Goal: Information Seeking & Learning: Learn about a topic

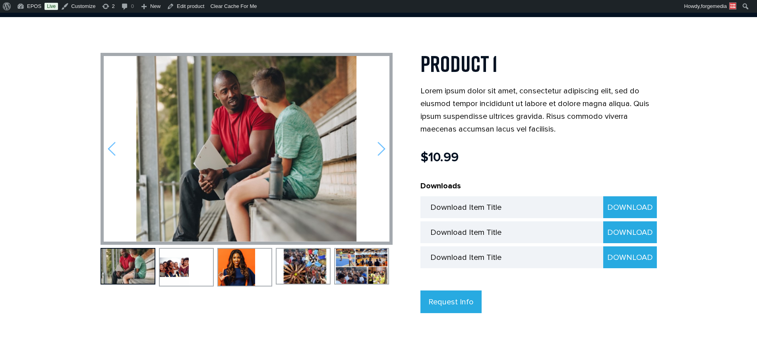
scroll to position [80, 0]
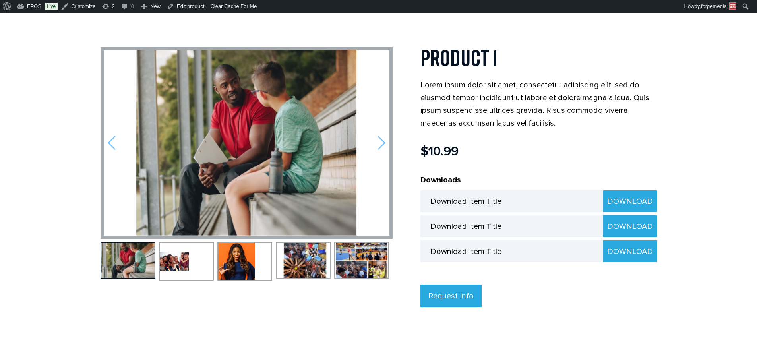
click at [384, 138] on img at bounding box center [382, 143] width 8 height 15
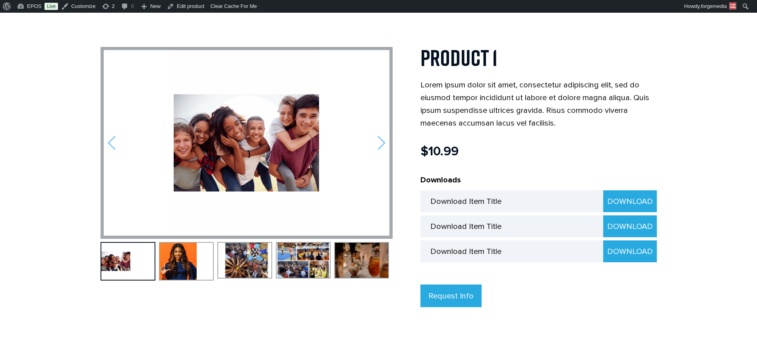
click at [380, 141] on img at bounding box center [382, 143] width 8 height 15
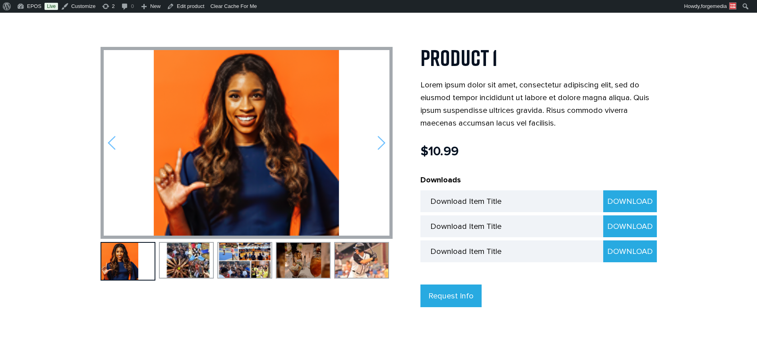
click at [380, 142] on img at bounding box center [382, 143] width 8 height 15
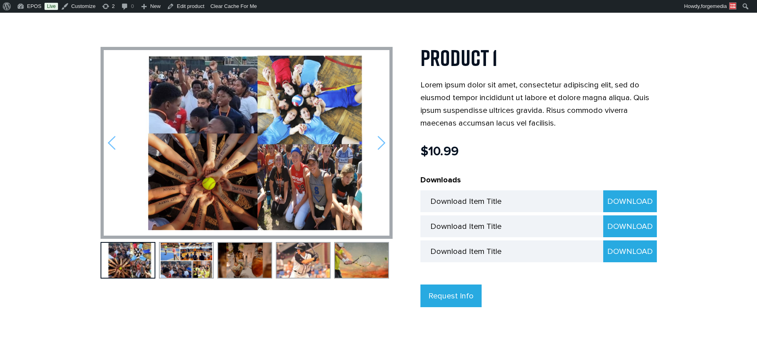
click at [380, 142] on img at bounding box center [382, 143] width 8 height 15
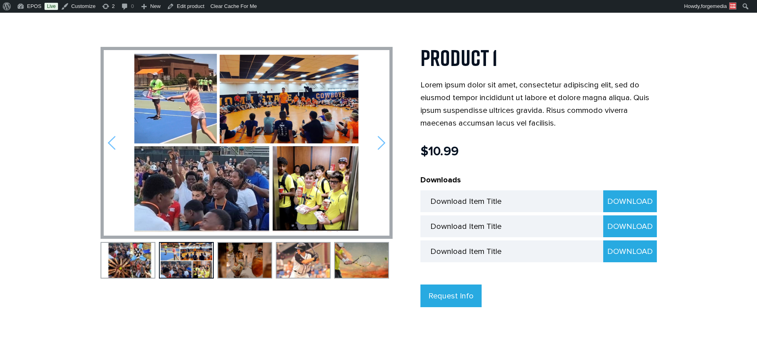
click at [380, 142] on img at bounding box center [382, 143] width 8 height 15
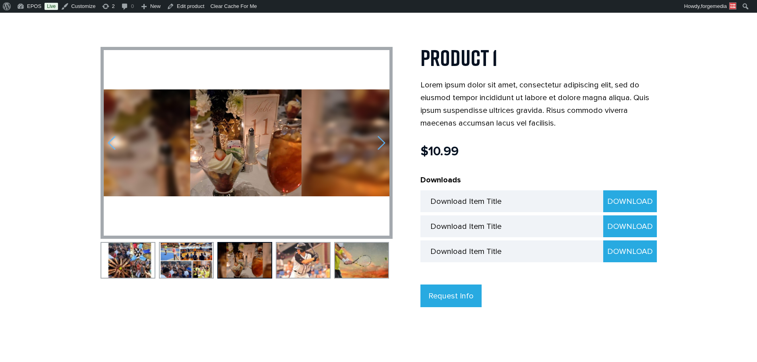
click at [380, 142] on img at bounding box center [382, 143] width 8 height 15
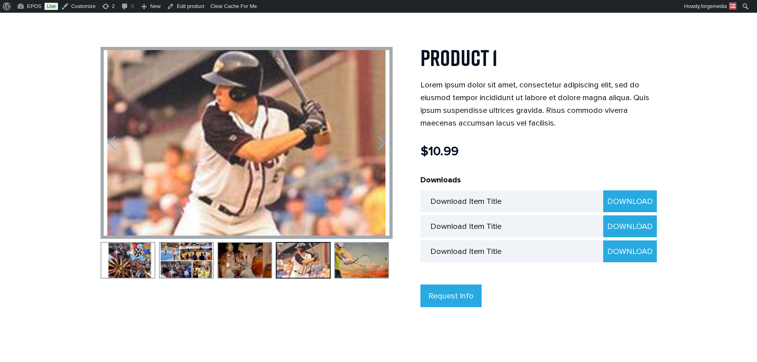
click at [380, 142] on img at bounding box center [382, 143] width 8 height 15
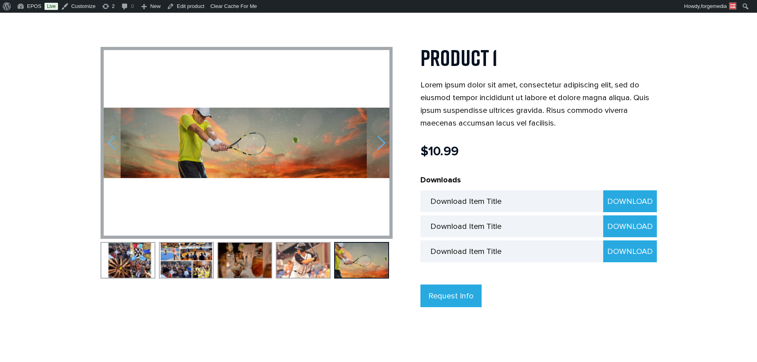
click at [380, 142] on img at bounding box center [382, 143] width 8 height 15
click at [109, 149] on img at bounding box center [112, 143] width 8 height 15
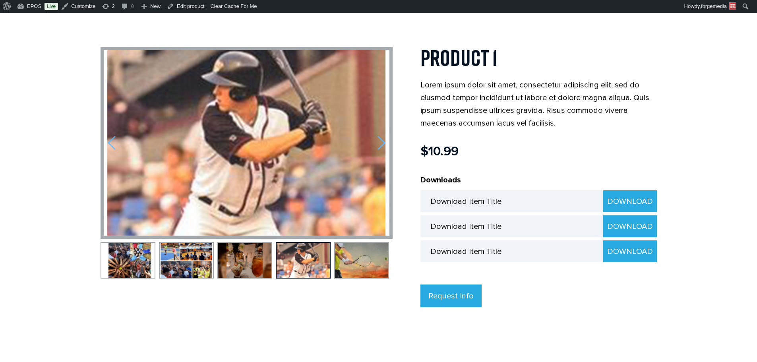
click at [109, 147] on img at bounding box center [112, 143] width 8 height 15
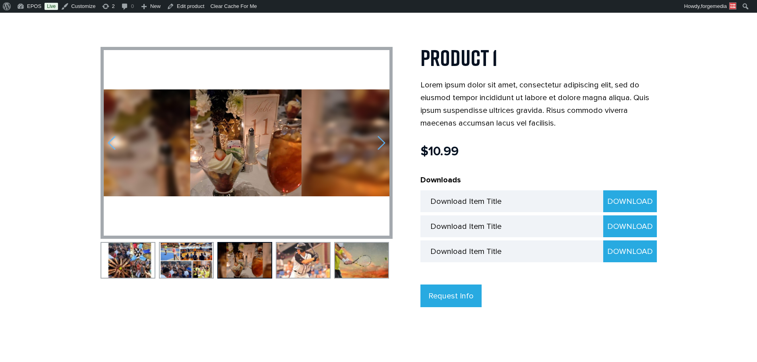
click at [109, 147] on img at bounding box center [112, 143] width 8 height 15
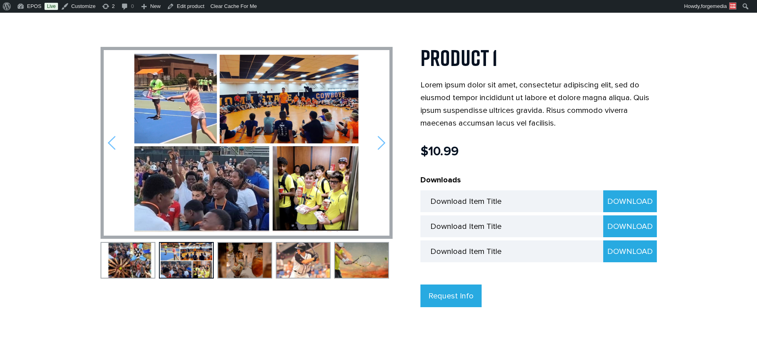
click at [380, 141] on img at bounding box center [382, 143] width 8 height 15
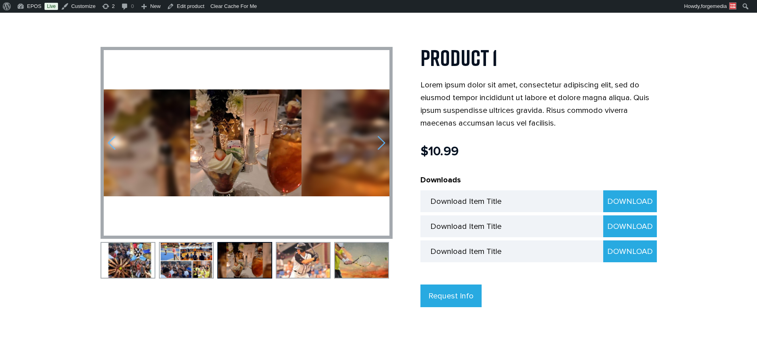
click at [110, 142] on img at bounding box center [112, 143] width 8 height 15
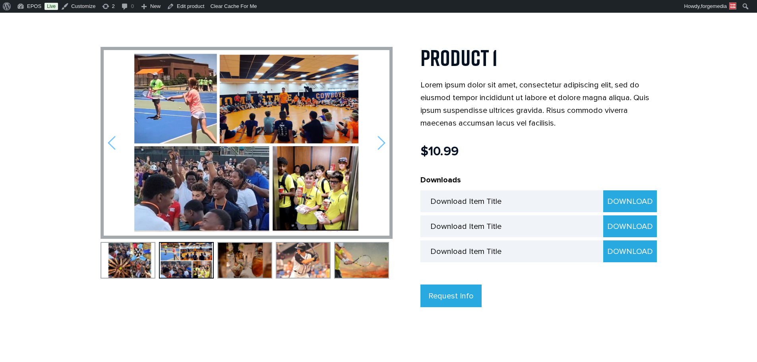
click at [110, 142] on img at bounding box center [112, 143] width 8 height 15
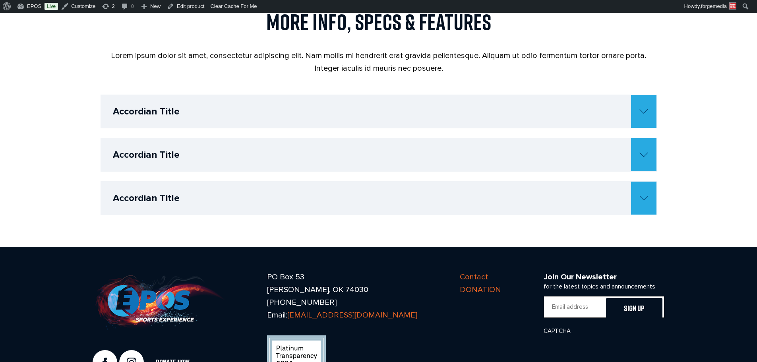
scroll to position [477, 0]
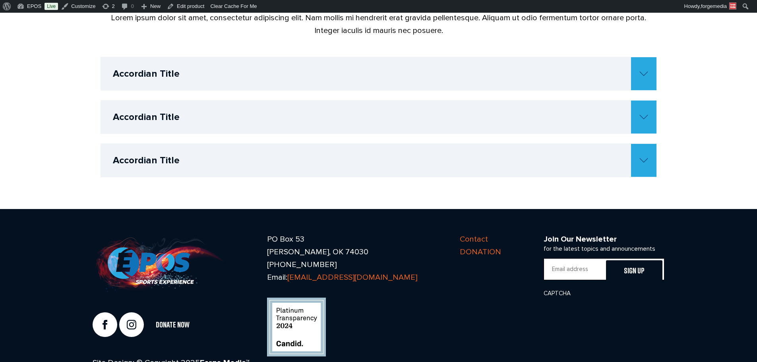
click at [481, 61] on h4 "Accordian Title" at bounding box center [385, 73] width 544 height 33
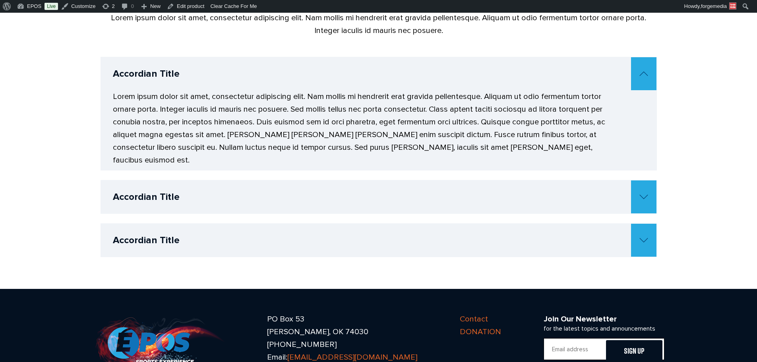
click at [477, 72] on h4 "Accordian Title" at bounding box center [385, 73] width 544 height 33
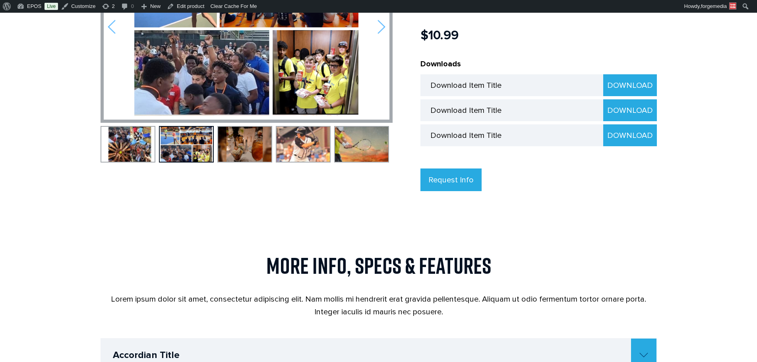
scroll to position [199, 0]
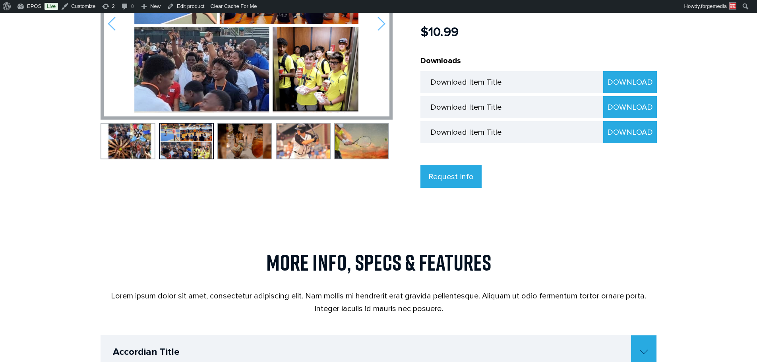
click at [52, 45] on body "☰ Home Sports Football Baseball Basketball Wrestling Softball Soccer Golf Tenni…" at bounding box center [378, 242] width 757 height 857
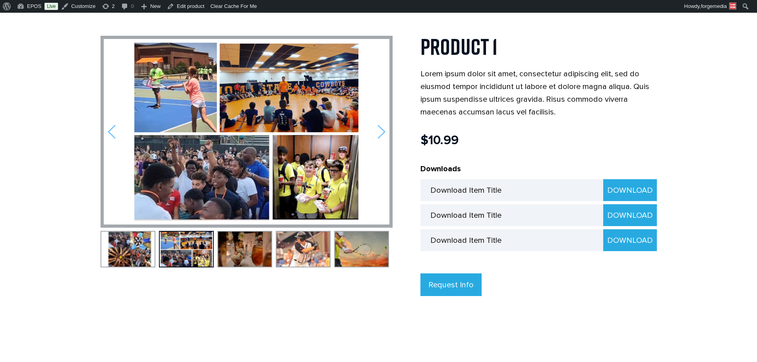
scroll to position [80, 0]
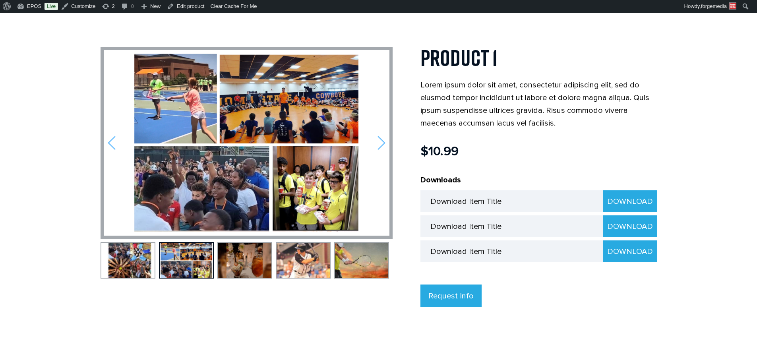
click at [46, 51] on body "☰ Home Sports Football Baseball Basketball Wrestling Softball Soccer Golf Tenni…" at bounding box center [378, 361] width 757 height 857
click at [379, 143] on img at bounding box center [382, 143] width 8 height 15
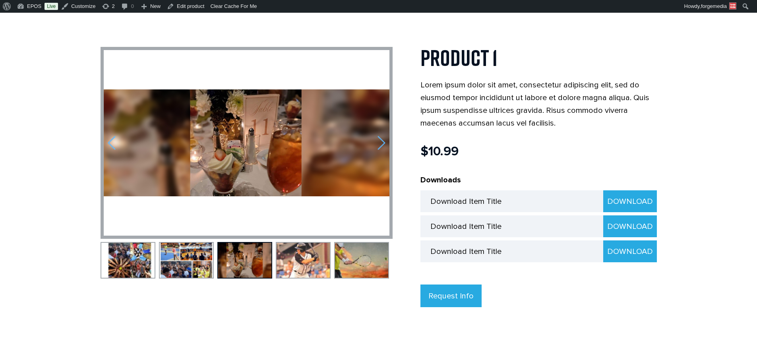
click at [380, 143] on img at bounding box center [382, 143] width 8 height 15
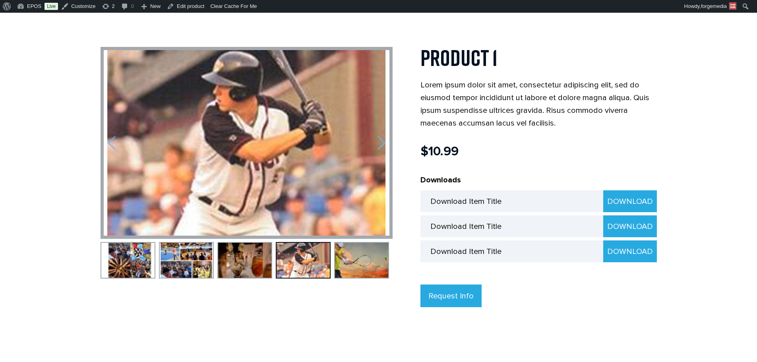
click at [380, 143] on img at bounding box center [382, 143] width 8 height 15
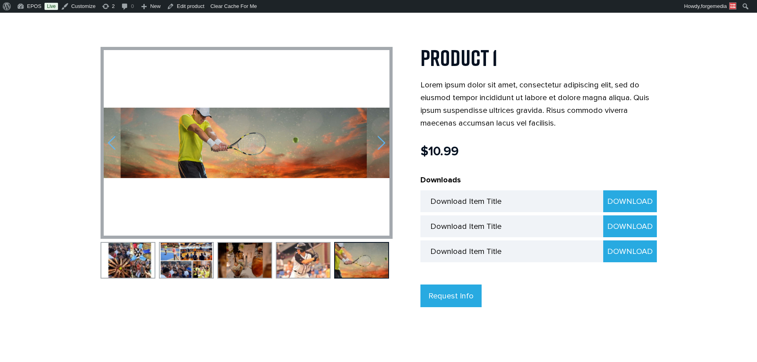
click at [380, 143] on img at bounding box center [382, 143] width 8 height 15
click at [177, 255] on img at bounding box center [186, 260] width 53 height 35
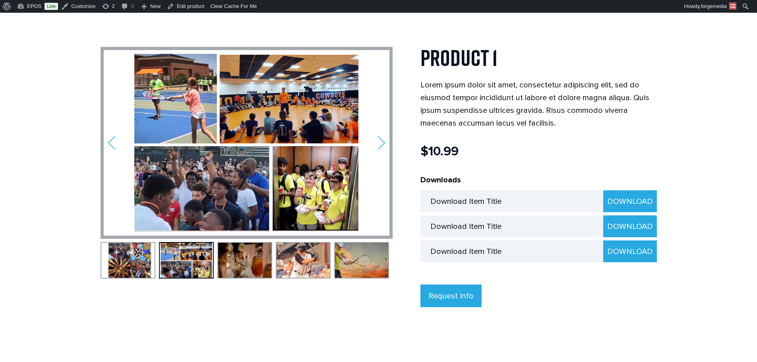
click at [132, 258] on img at bounding box center [127, 260] width 53 height 35
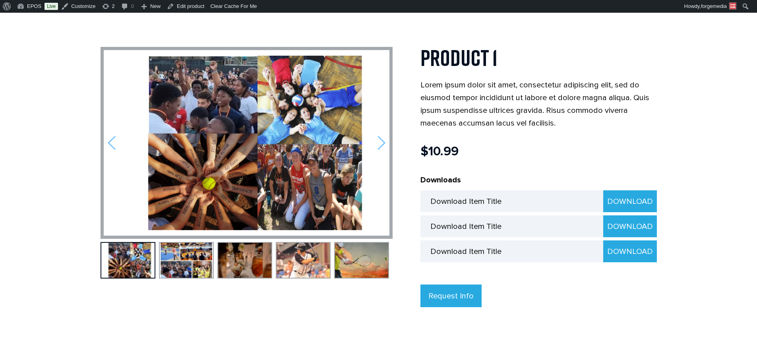
click at [165, 258] on img at bounding box center [186, 260] width 53 height 35
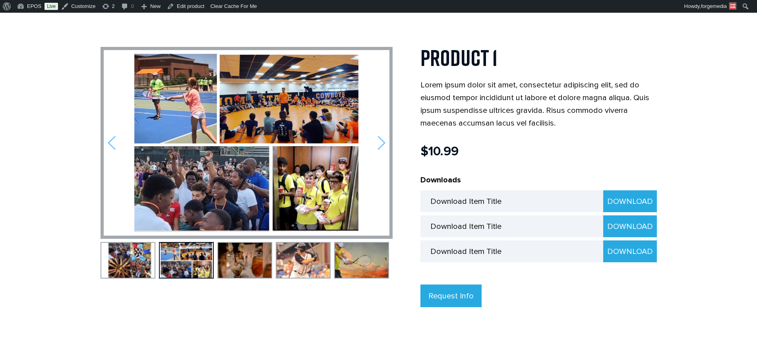
click at [281, 257] on img at bounding box center [303, 260] width 53 height 35
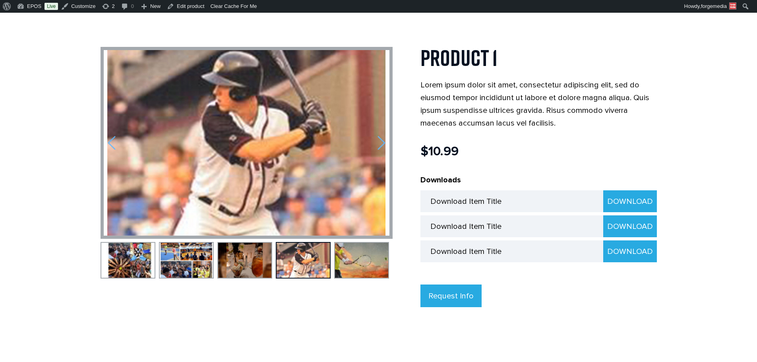
click at [366, 255] on img at bounding box center [361, 260] width 53 height 35
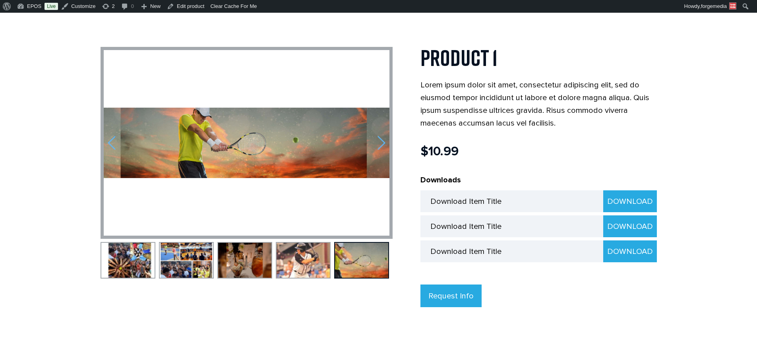
click at [376, 145] on img at bounding box center [247, 143] width 286 height 70
click at [382, 142] on img at bounding box center [382, 143] width 8 height 15
drag, startPoint x: 382, startPoint y: 142, endPoint x: 374, endPoint y: 141, distance: 7.6
click at [382, 142] on img at bounding box center [382, 143] width 8 height 15
click at [114, 139] on img at bounding box center [112, 143] width 8 height 15
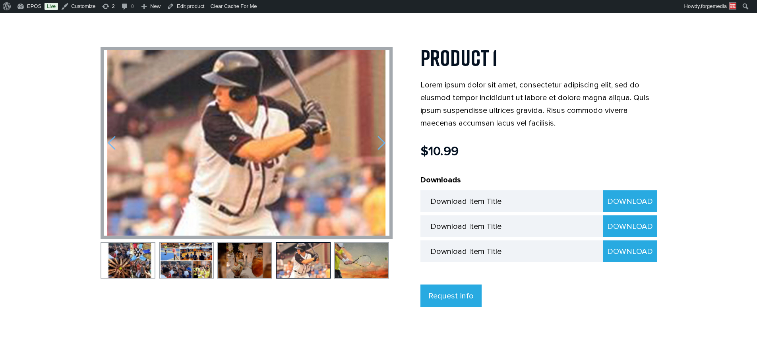
click at [113, 139] on img at bounding box center [112, 143] width 8 height 15
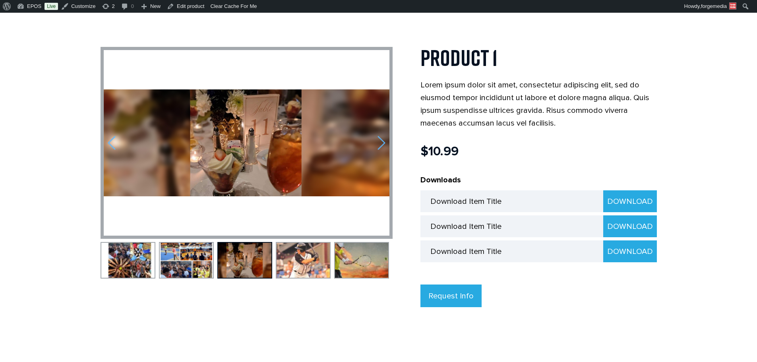
click at [113, 139] on img at bounding box center [112, 143] width 8 height 15
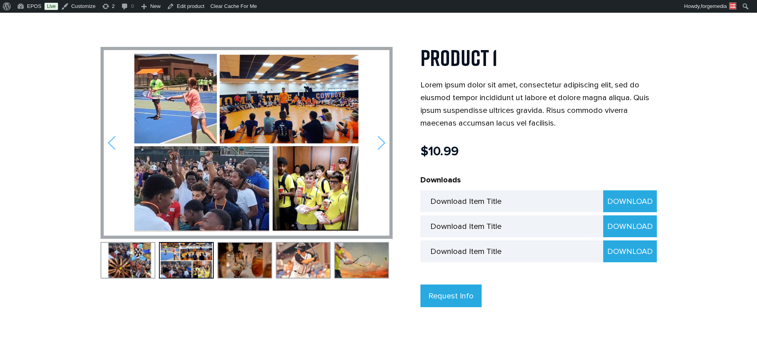
click at [111, 140] on img at bounding box center [112, 143] width 8 height 15
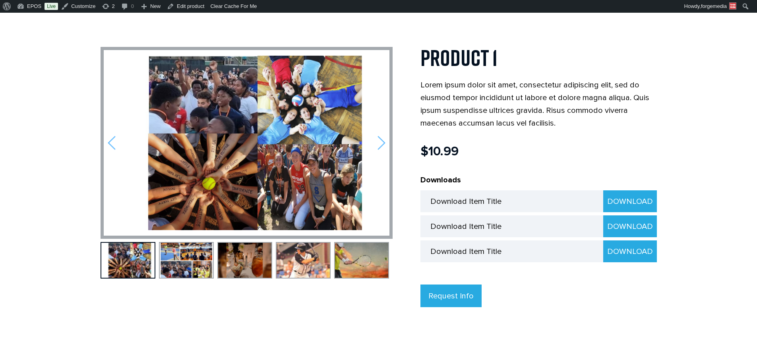
click at [111, 140] on img at bounding box center [112, 143] width 8 height 15
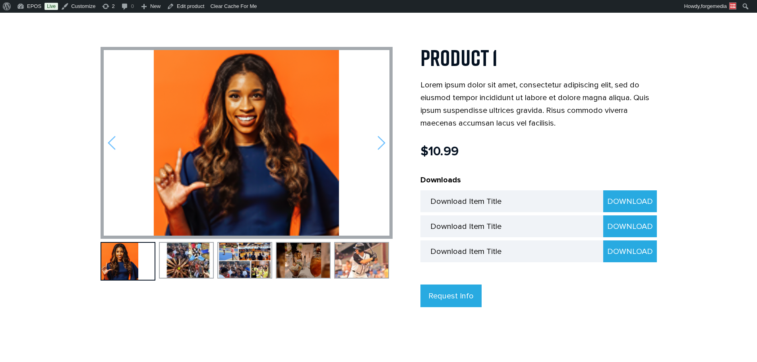
click at [111, 140] on img at bounding box center [112, 143] width 8 height 15
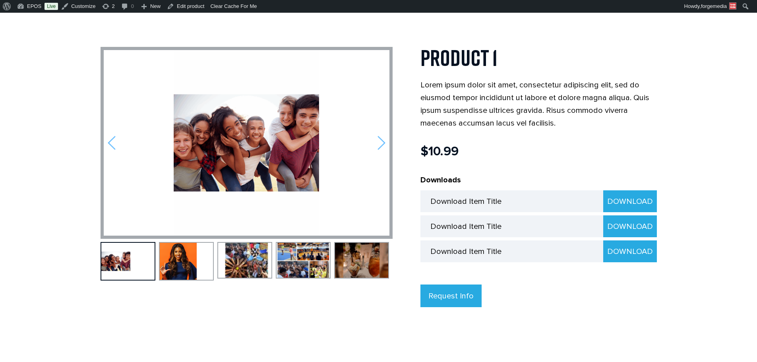
click at [111, 140] on img at bounding box center [112, 143] width 8 height 15
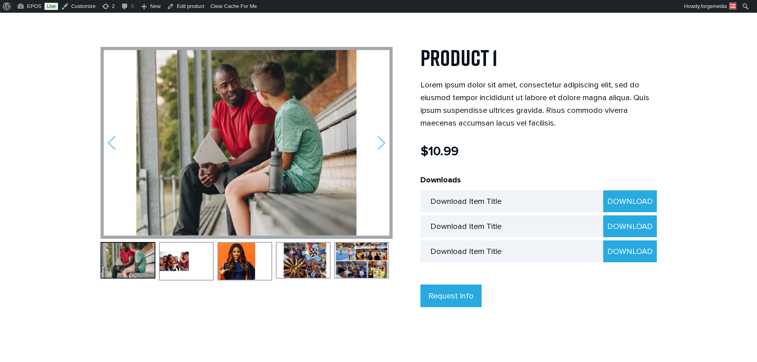
click at [84, 149] on body "☰ Home Sports Football Baseball Basketball Wrestling Softball Soccer Golf Tenni…" at bounding box center [378, 361] width 757 height 857
click at [188, 6] on link "Edit product" at bounding box center [186, 6] width 44 height 13
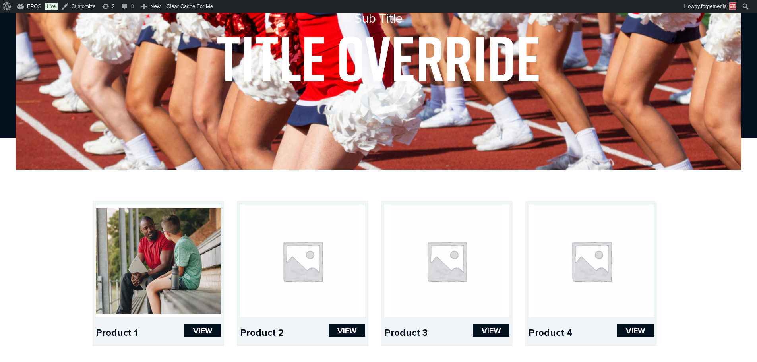
scroll to position [159, 0]
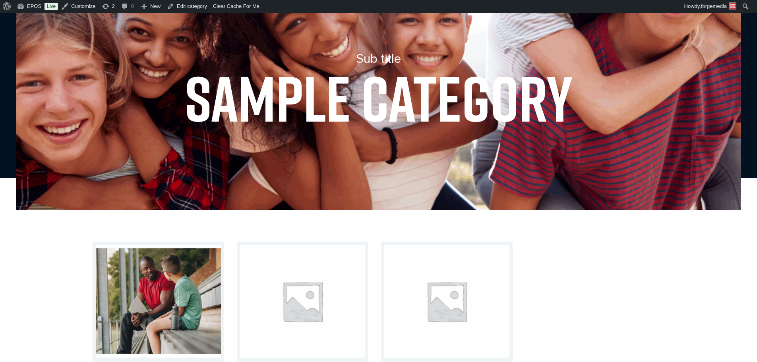
scroll to position [199, 0]
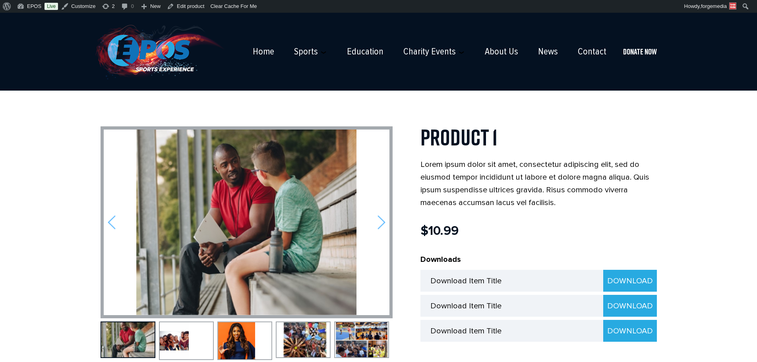
scroll to position [80, 0]
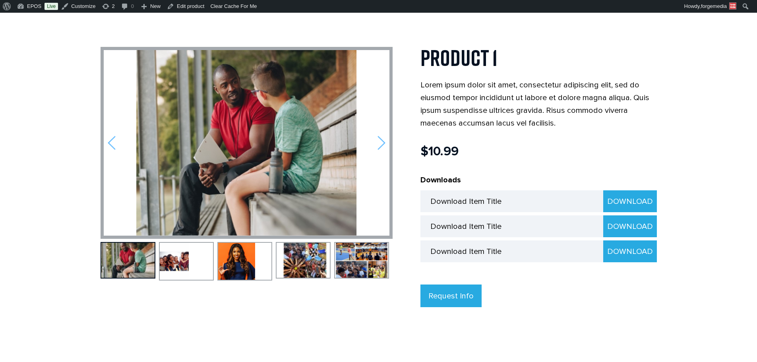
click at [303, 247] on img at bounding box center [303, 260] width 53 height 35
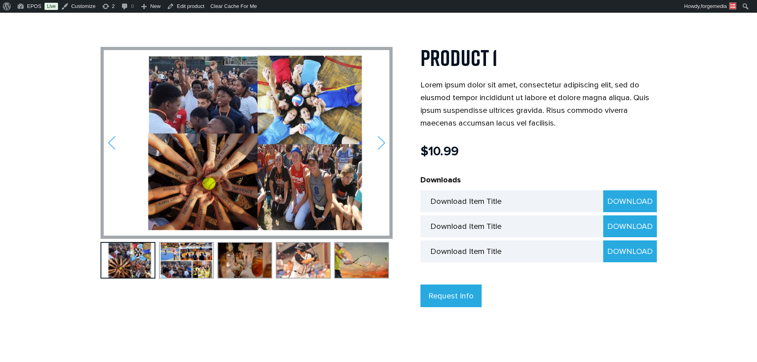
click at [295, 266] on img at bounding box center [303, 260] width 53 height 35
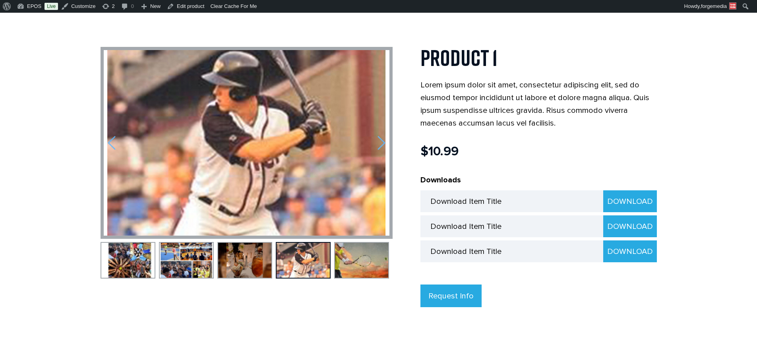
click at [326, 264] on img at bounding box center [303, 260] width 53 height 35
click at [295, 271] on img at bounding box center [303, 260] width 53 height 35
click at [258, 270] on img at bounding box center [244, 260] width 53 height 35
click at [229, 258] on img at bounding box center [244, 260] width 53 height 35
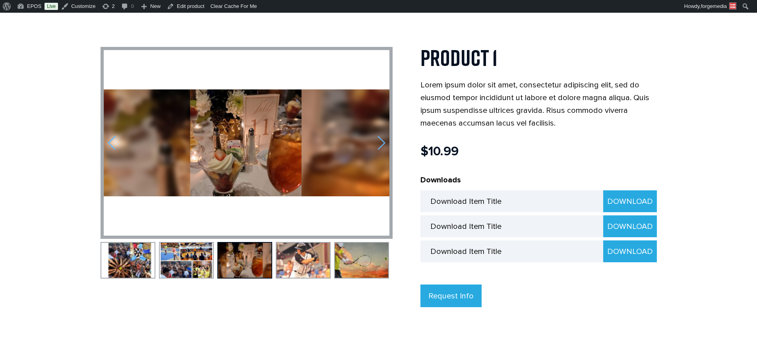
click at [195, 260] on img at bounding box center [186, 260] width 53 height 35
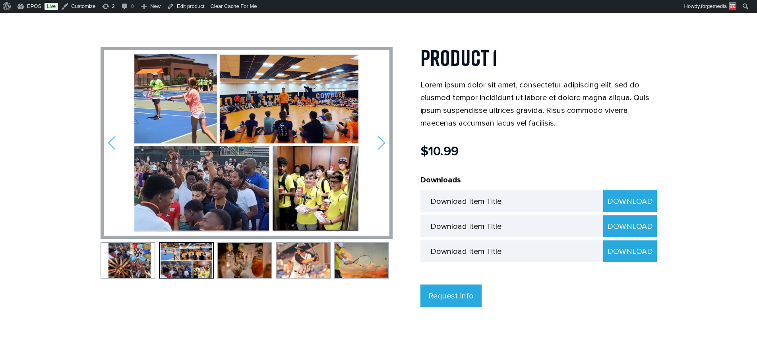
click at [145, 256] on img at bounding box center [127, 260] width 53 height 35
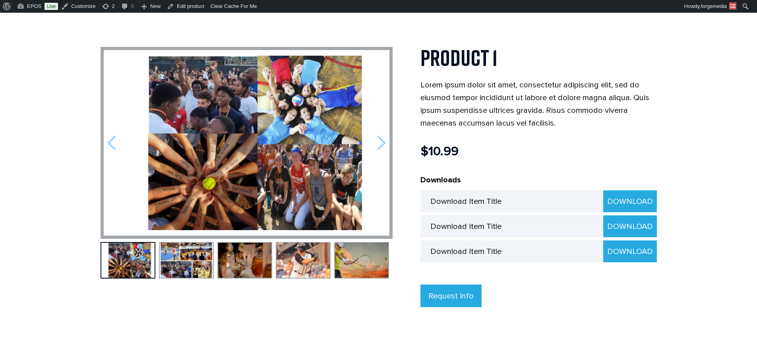
click at [110, 134] on img at bounding box center [247, 143] width 286 height 175
click at [113, 137] on img at bounding box center [112, 143] width 8 height 15
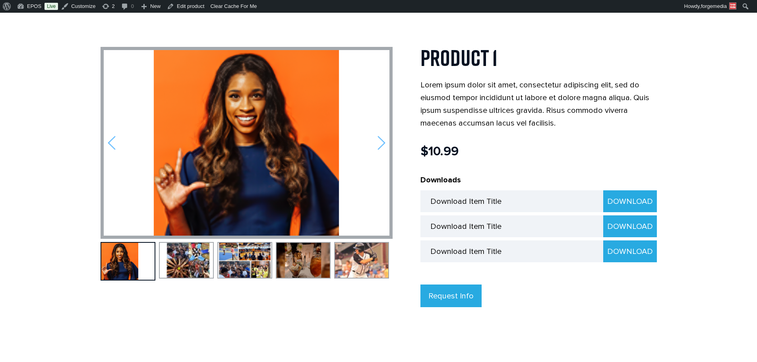
click at [113, 137] on img at bounding box center [112, 143] width 8 height 15
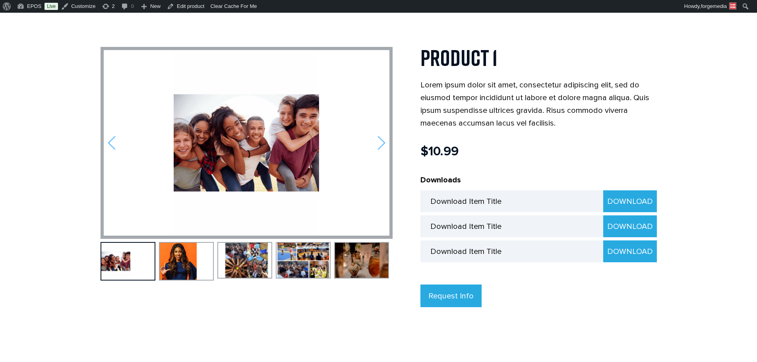
click at [113, 137] on img at bounding box center [112, 143] width 8 height 15
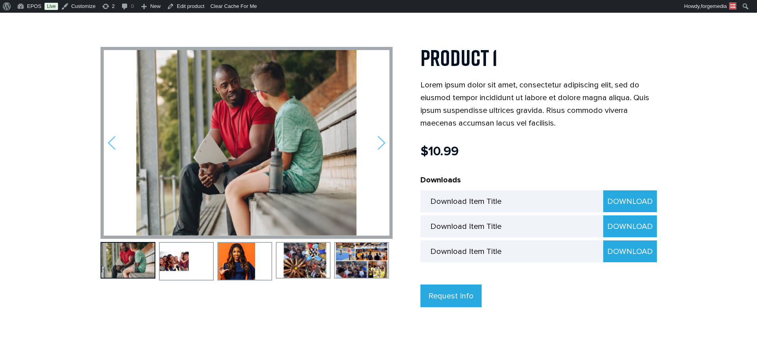
click at [113, 137] on img at bounding box center [112, 143] width 8 height 15
click at [189, 4] on link "Edit product" at bounding box center [186, 6] width 44 height 13
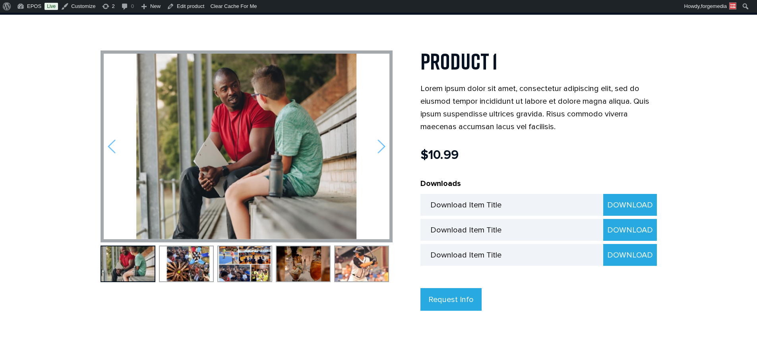
scroll to position [80, 0]
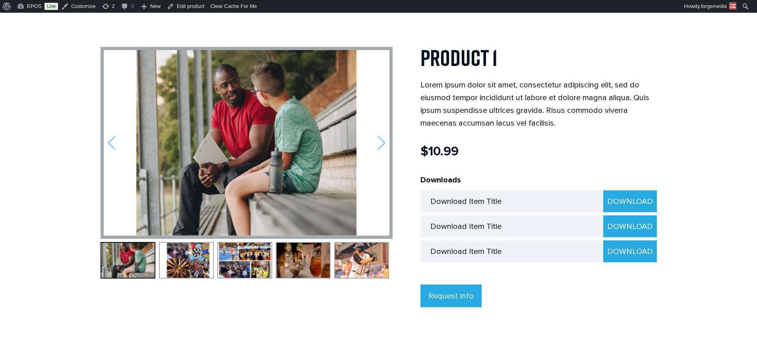
click at [383, 150] on div at bounding box center [247, 143] width 286 height 186
click at [379, 141] on img at bounding box center [382, 143] width 8 height 15
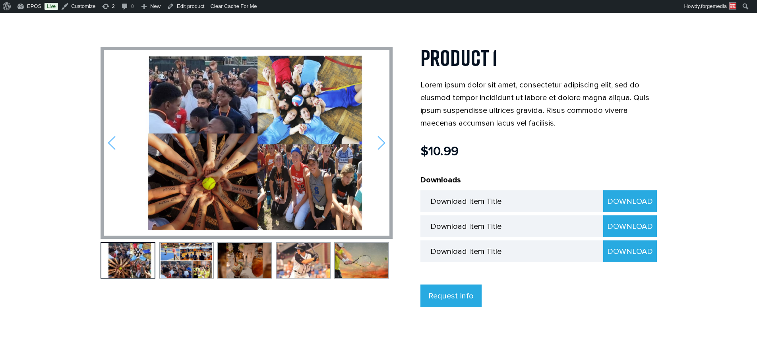
click at [379, 141] on img at bounding box center [382, 143] width 8 height 15
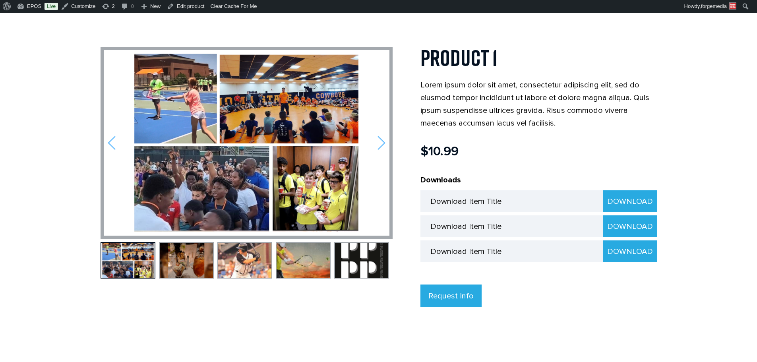
click at [379, 141] on img at bounding box center [382, 143] width 8 height 15
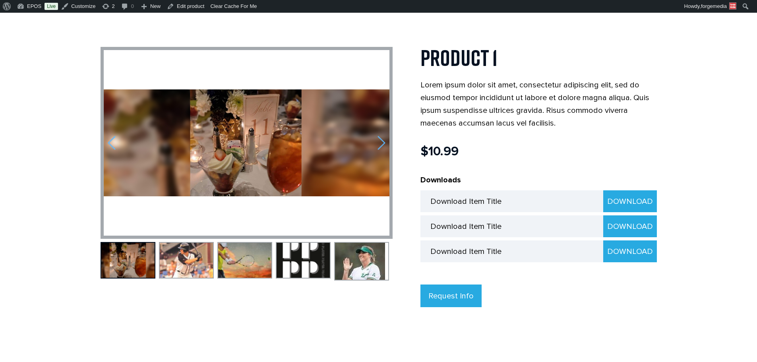
click at [379, 141] on img at bounding box center [382, 143] width 8 height 15
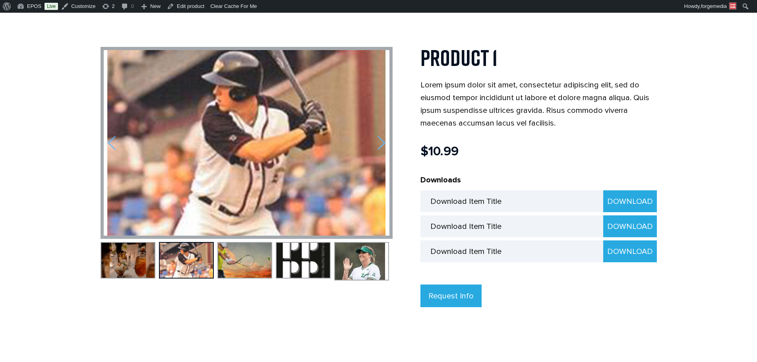
click at [379, 141] on img at bounding box center [382, 143] width 8 height 15
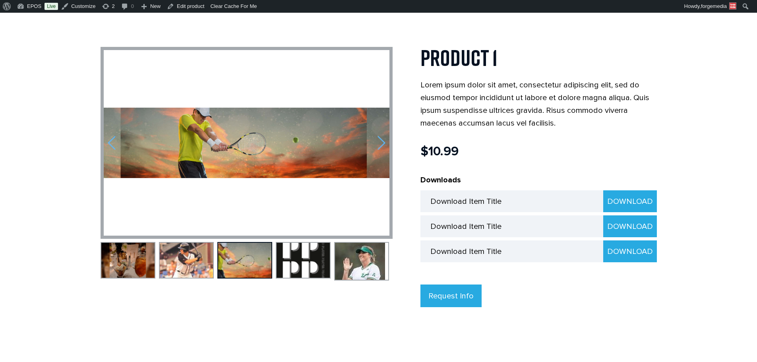
click at [379, 141] on img at bounding box center [382, 143] width 8 height 15
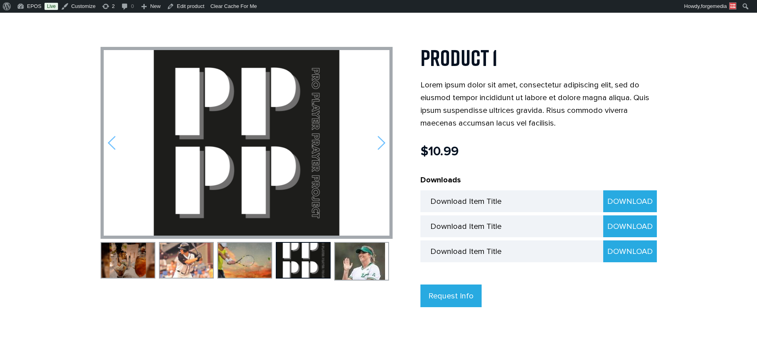
click at [379, 141] on img at bounding box center [382, 143] width 8 height 15
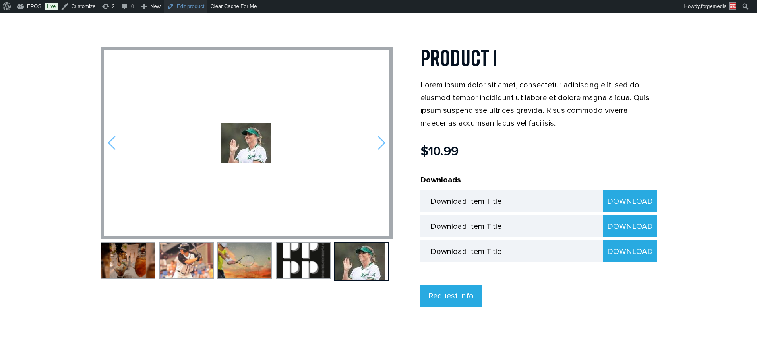
click at [197, 5] on link "Edit product" at bounding box center [186, 6] width 44 height 13
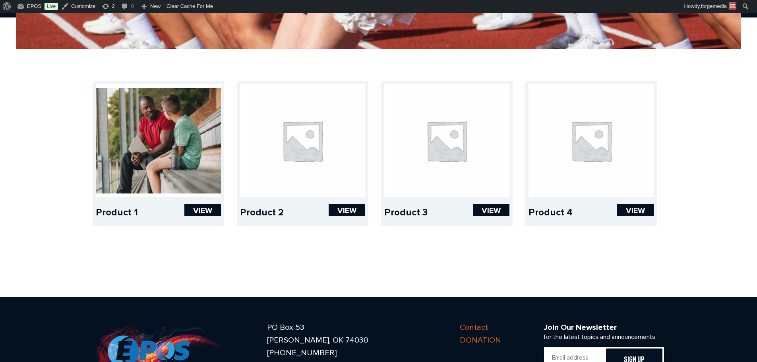
scroll to position [41, 0]
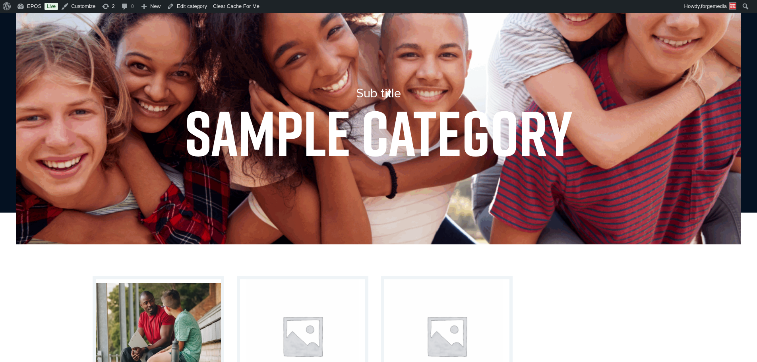
scroll to position [80, 0]
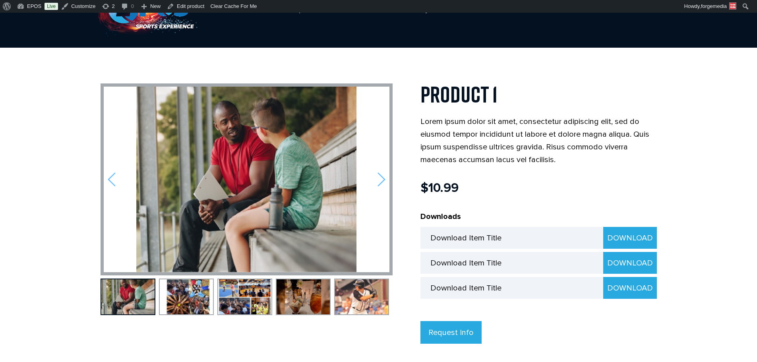
scroll to position [40, 0]
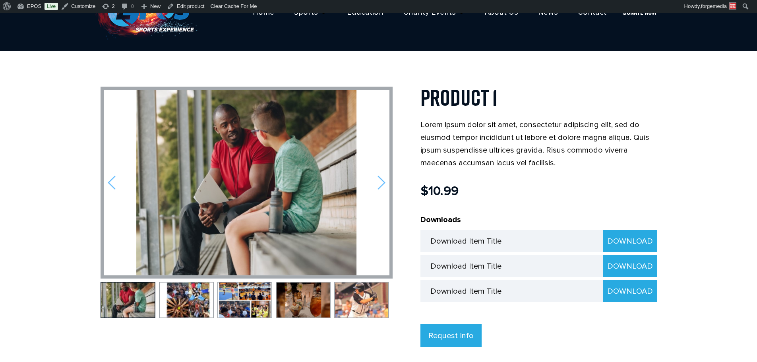
click at [378, 182] on img at bounding box center [382, 182] width 8 height 15
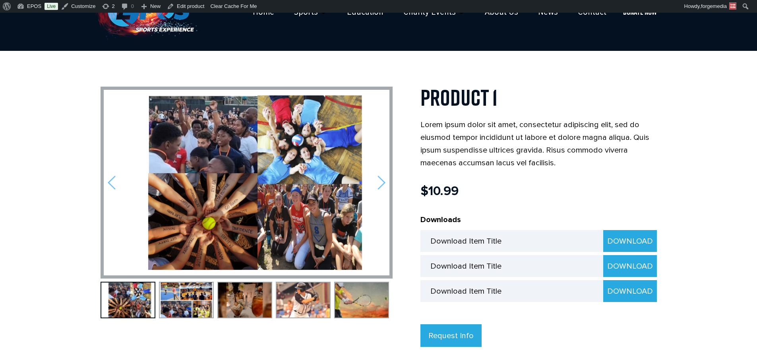
click at [378, 182] on img at bounding box center [382, 182] width 8 height 15
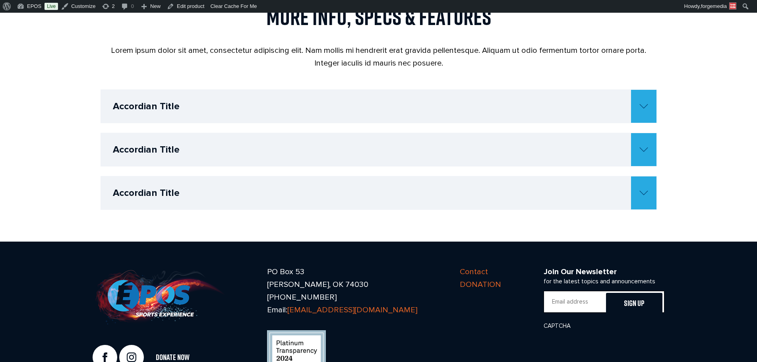
scroll to position [429, 0]
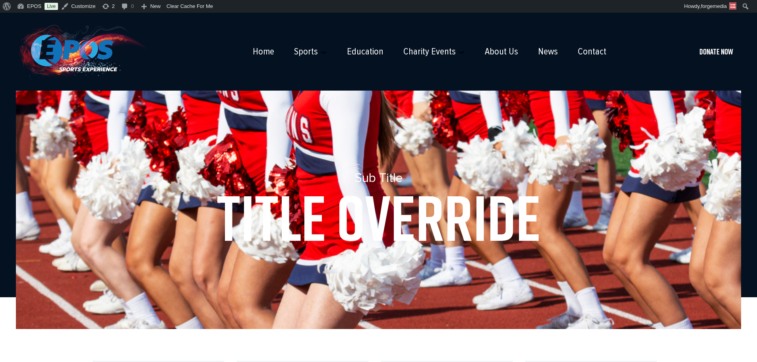
scroll to position [41, 0]
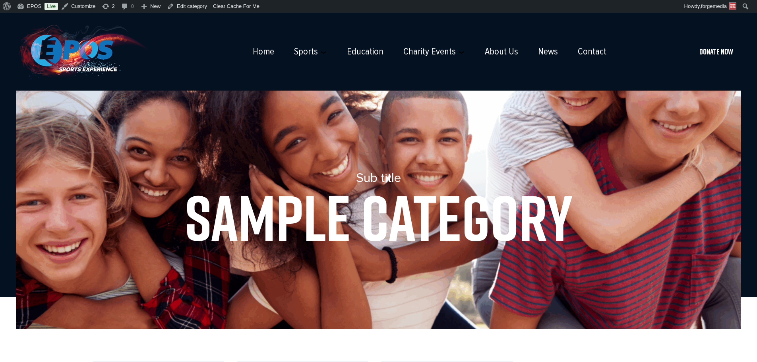
scroll to position [80, 0]
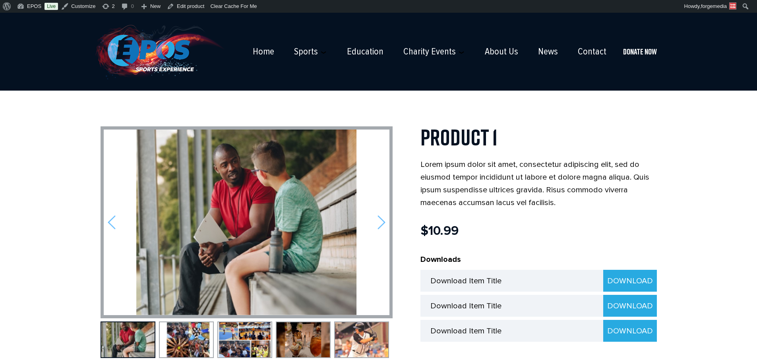
scroll to position [429, 0]
